Goal: Task Accomplishment & Management: Use online tool/utility

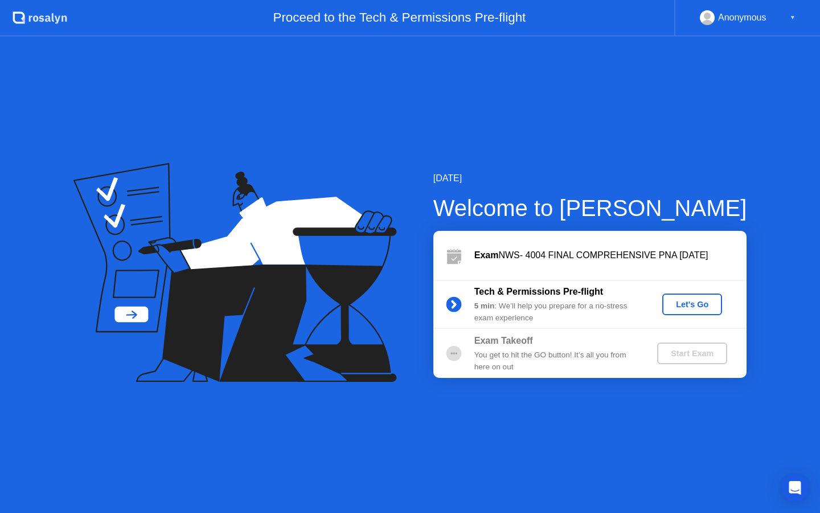
click at [688, 304] on div "Let's Go" at bounding box center [692, 304] width 51 height 9
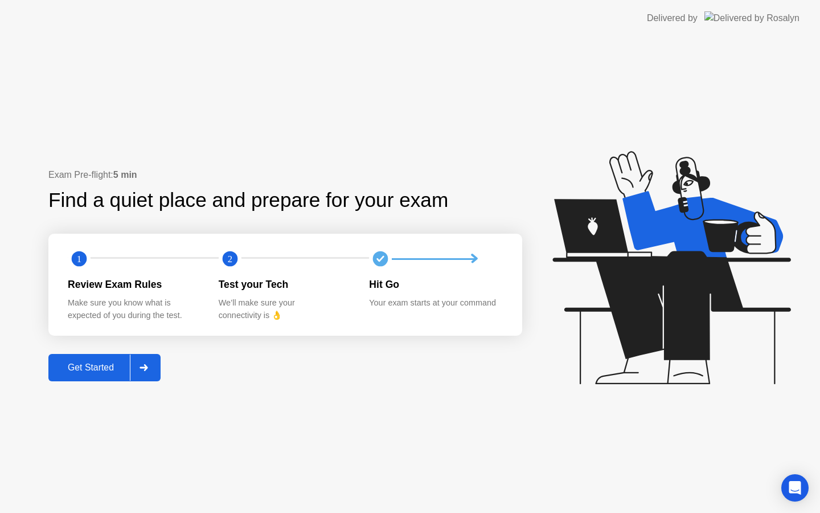
click at [104, 366] on div "Get Started" at bounding box center [91, 367] width 78 height 10
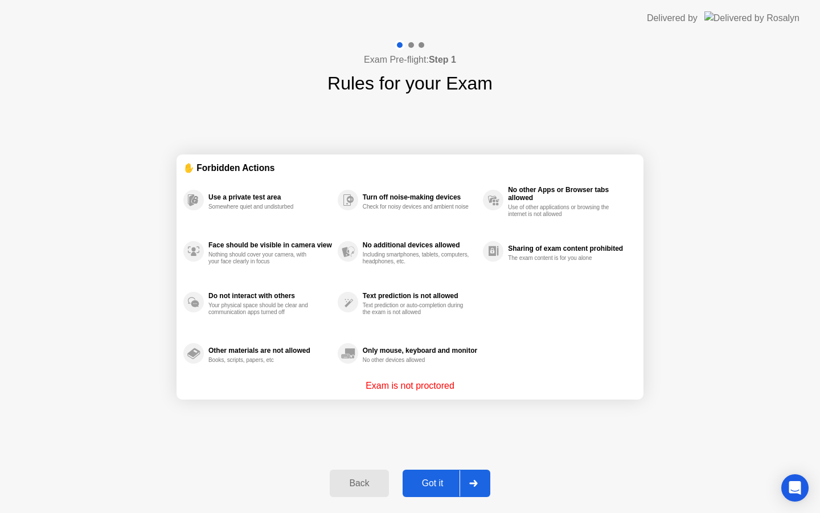
click at [441, 486] on div "Got it" at bounding box center [433, 483] width 54 height 10
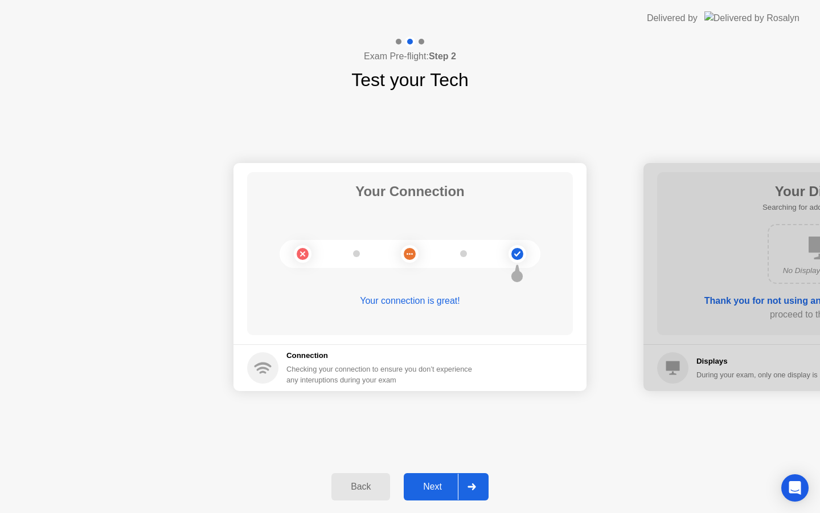
click at [441, 486] on div "Next" at bounding box center [432, 486] width 51 height 10
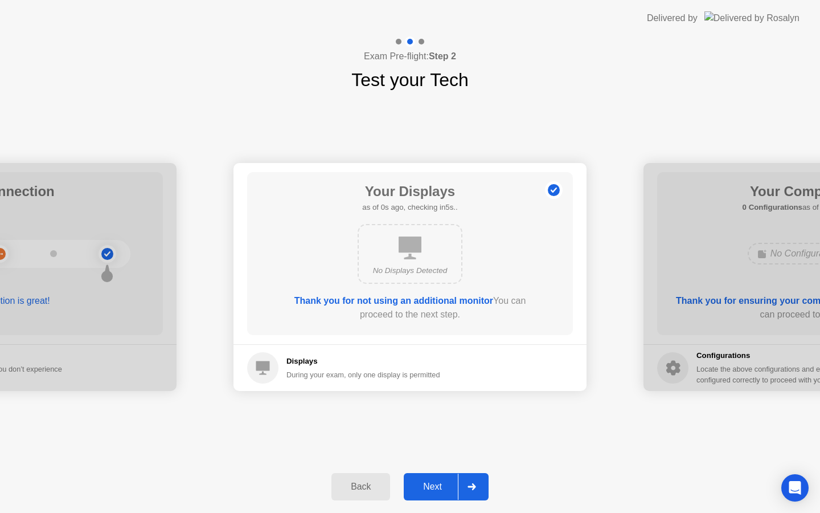
click at [441, 486] on div "Next" at bounding box center [432, 486] width 51 height 10
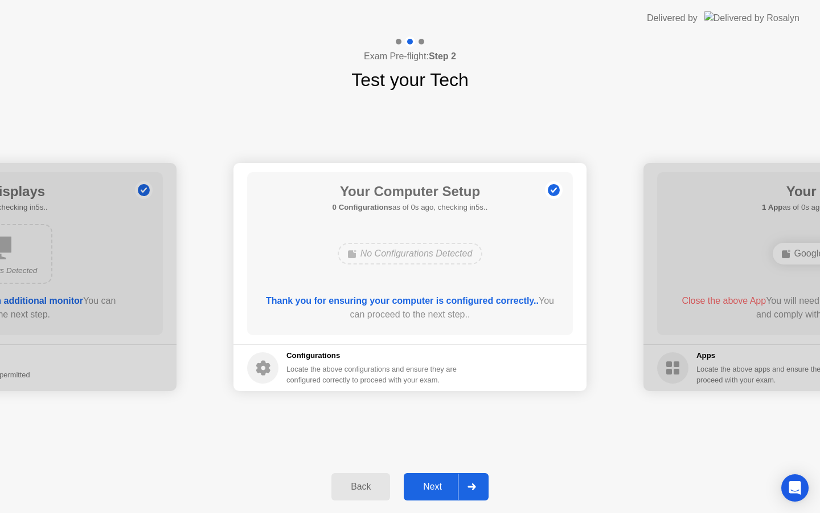
click at [441, 486] on div "Next" at bounding box center [432, 486] width 51 height 10
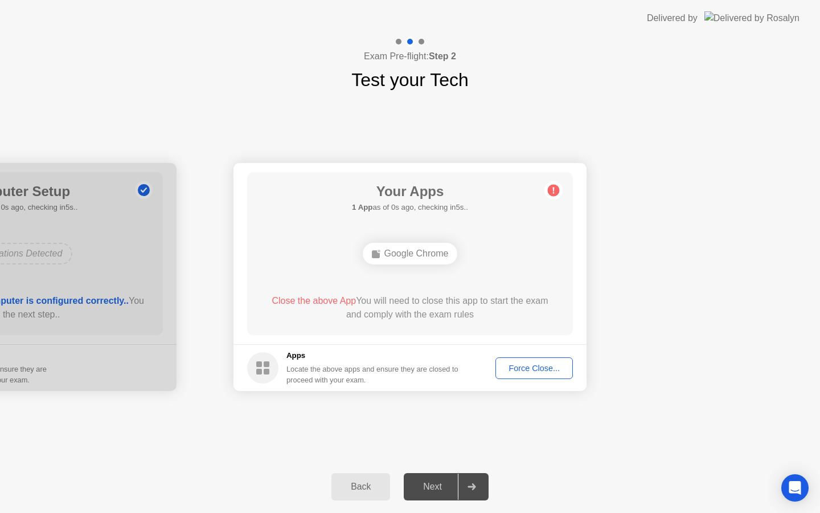
click at [441, 486] on div "Next" at bounding box center [432, 486] width 51 height 10
click at [524, 367] on div "Force Close..." at bounding box center [535, 368] width 70 height 9
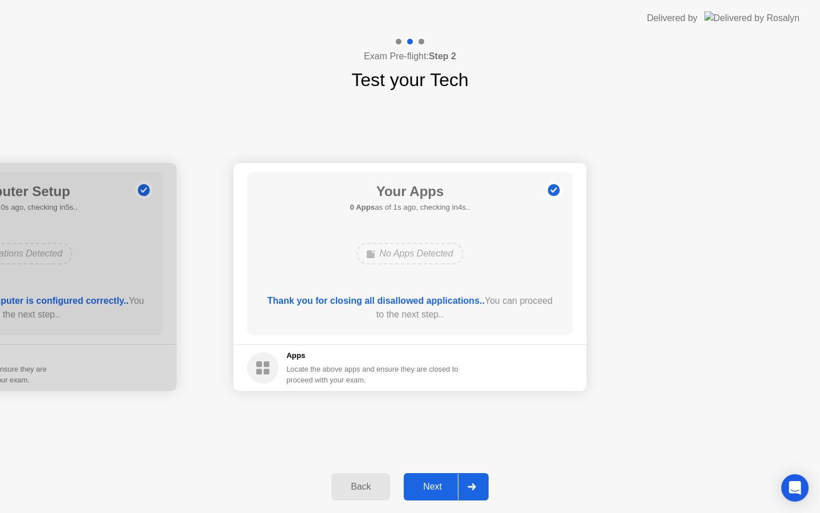
click at [443, 489] on div "Next" at bounding box center [432, 486] width 51 height 10
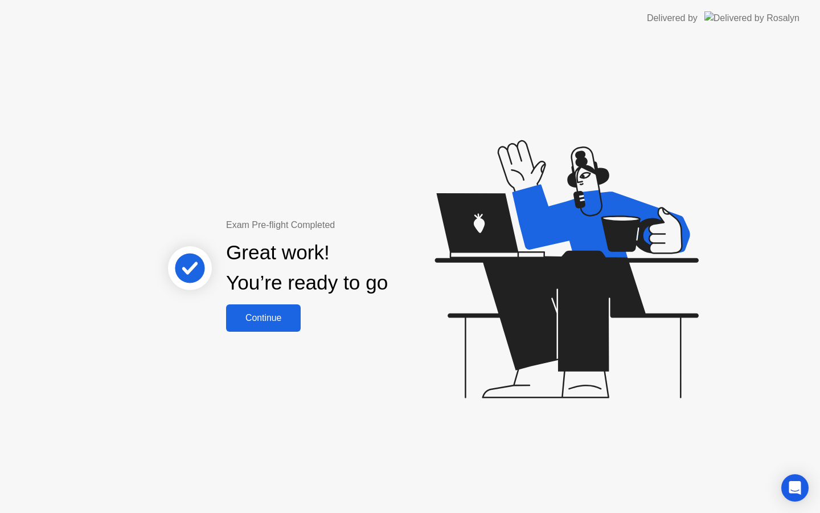
click at [284, 320] on div "Continue" at bounding box center [264, 318] width 68 height 10
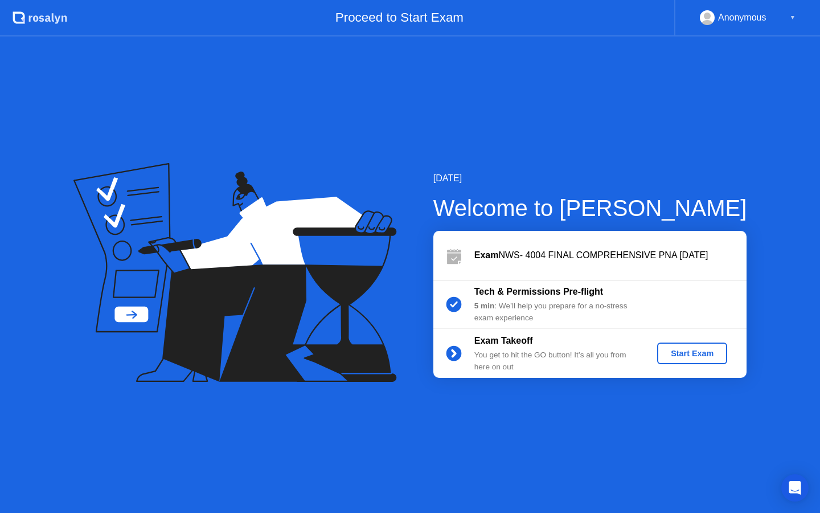
click at [691, 353] on div "Start Exam" at bounding box center [692, 353] width 61 height 9
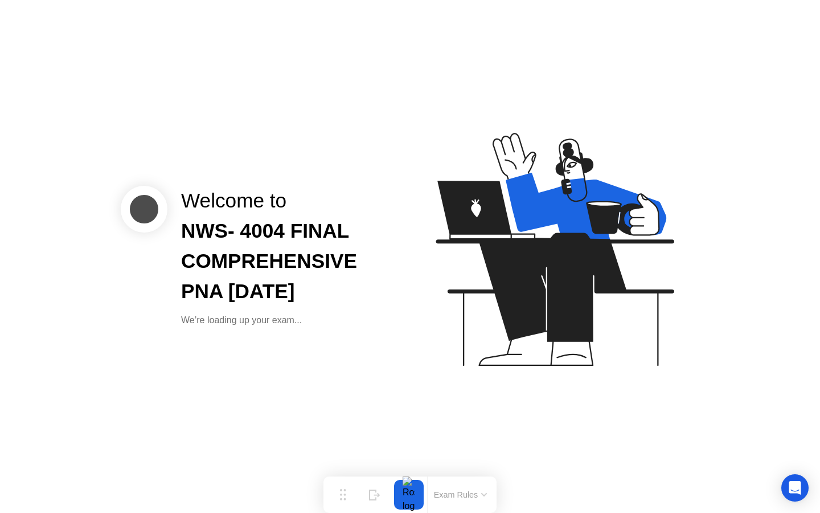
click at [353, 250] on div "NWS- 4004 FINAL COMPREHENSIVE PNA [DATE]" at bounding box center [286, 261] width 211 height 90
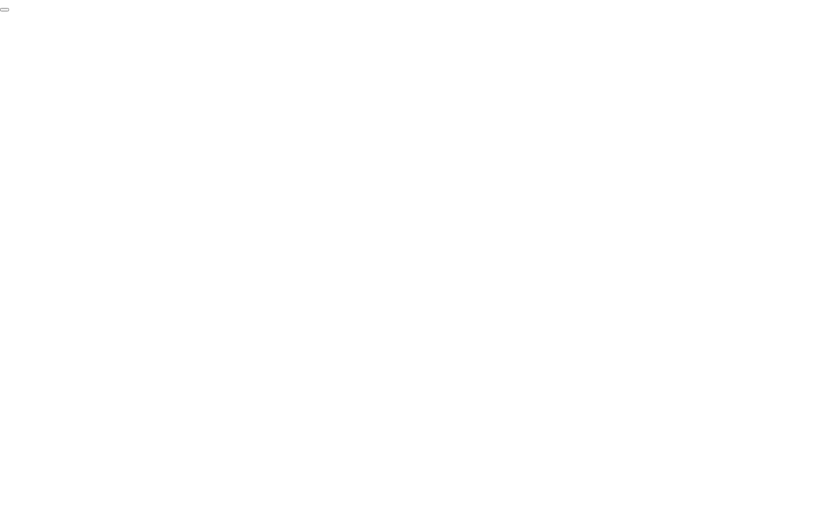
click div "End Proctoring Session"
